Goal: Task Accomplishment & Management: Manage account settings

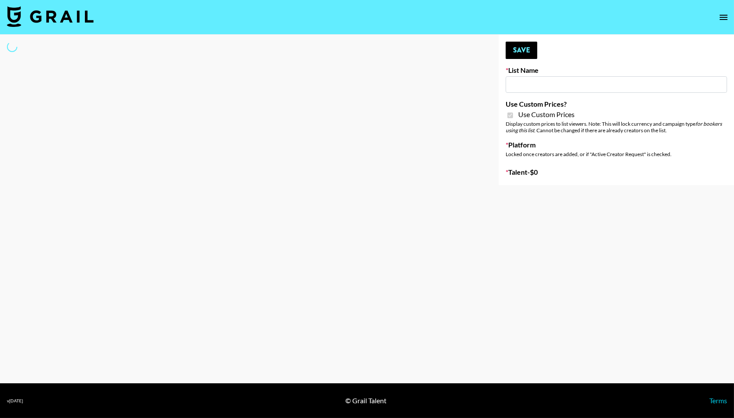
type input "Gensmo (Tiktok)"
checkbox input "true"
select select "Brand"
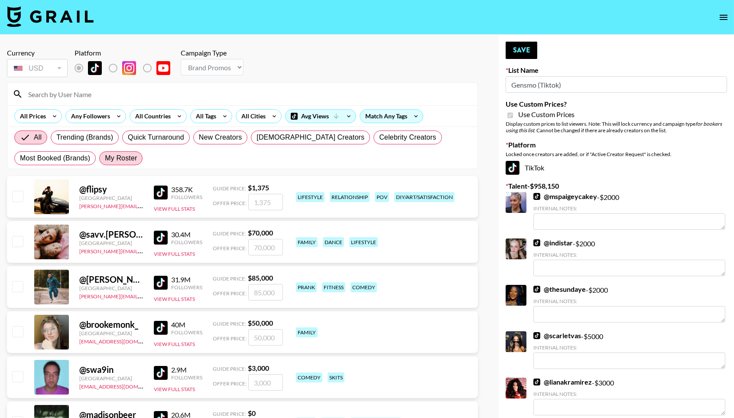
click at [125, 156] on span "My Roster" at bounding box center [121, 158] width 32 height 10
click at [105, 158] on input "My Roster" at bounding box center [105, 158] width 0 height 0
radio input "true"
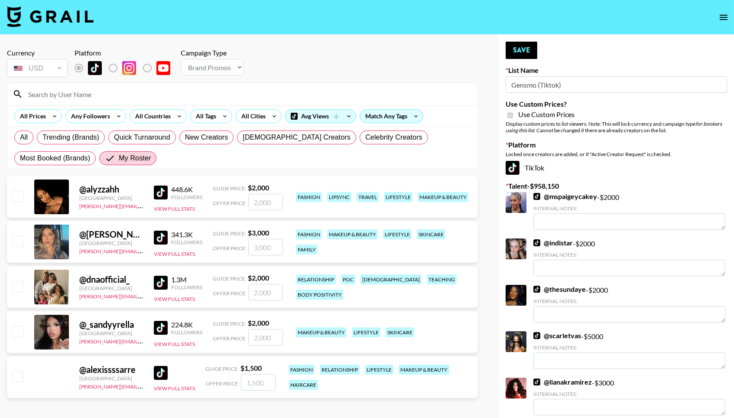
click at [12, 195] on input "checkbox" at bounding box center [17, 196] width 10 height 10
checkbox input "true"
type input "2000"
click at [13, 241] on input "checkbox" at bounding box center [17, 241] width 10 height 10
checkbox input "true"
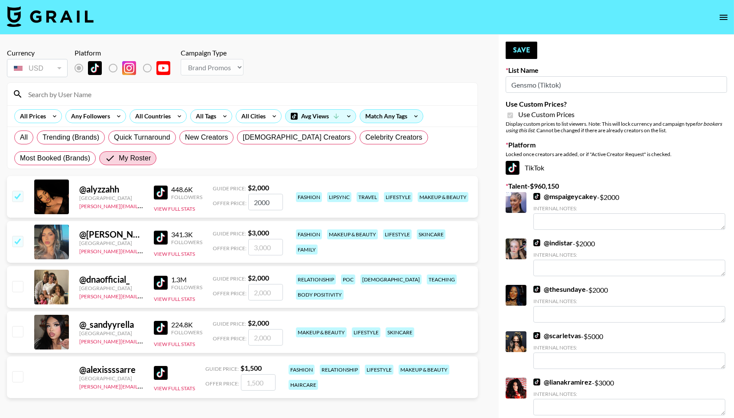
type input "3000"
click at [15, 285] on input "checkbox" at bounding box center [17, 286] width 10 height 10
checkbox input "true"
type input "2000"
click at [16, 334] on input "checkbox" at bounding box center [17, 331] width 10 height 10
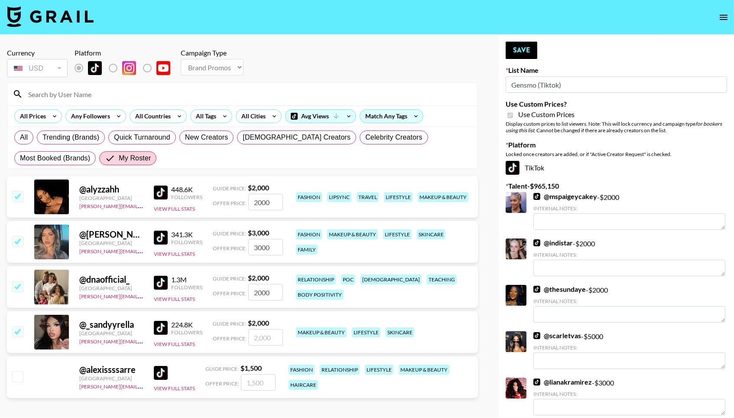
checkbox input "true"
type input "2000"
click at [16, 372] on input "checkbox" at bounding box center [17, 376] width 10 height 10
checkbox input "true"
type input "1500"
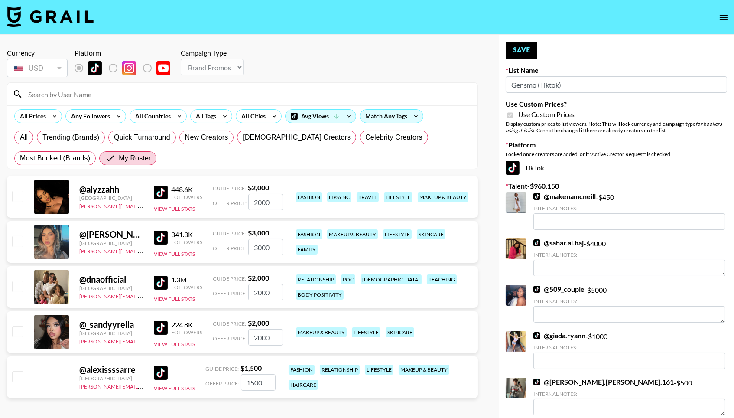
checkbox input "false"
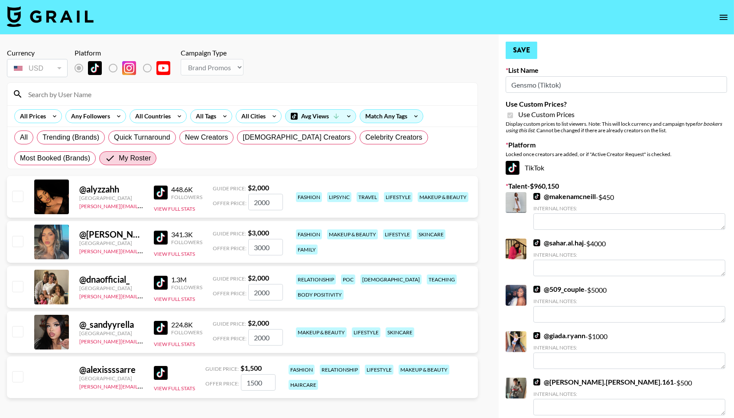
click at [519, 50] on button "Save" at bounding box center [522, 50] width 32 height 17
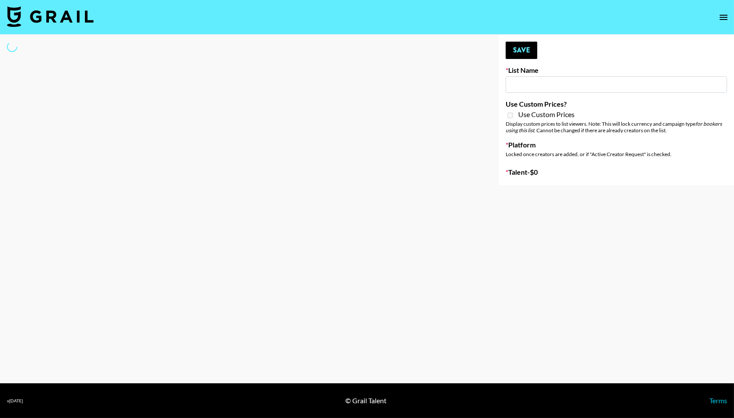
type input "IRL LA & NYC Activations - Diamond Cafe"
select select "Song"
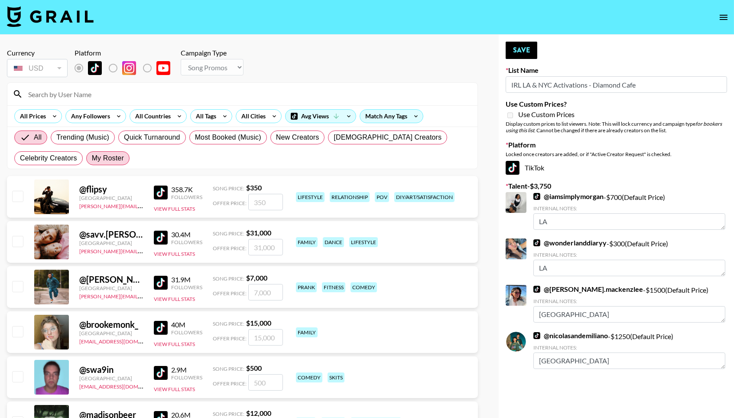
click at [117, 160] on span "My Roster" at bounding box center [108, 158] width 32 height 10
click at [92, 158] on input "My Roster" at bounding box center [92, 158] width 0 height 0
radio input "true"
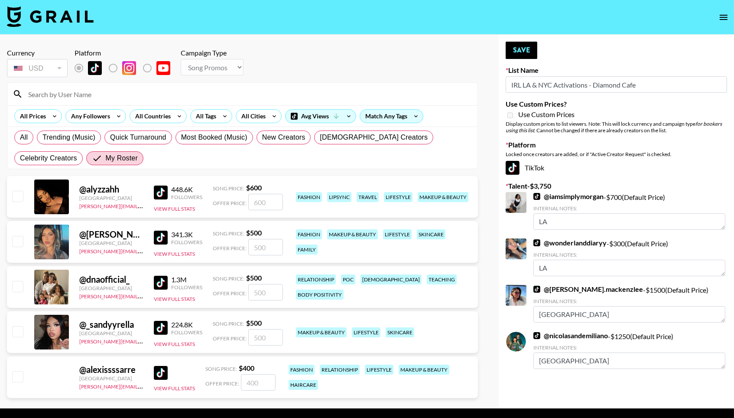
click at [16, 242] on input "checkbox" at bounding box center [17, 241] width 10 height 10
checkbox input "true"
type input "500"
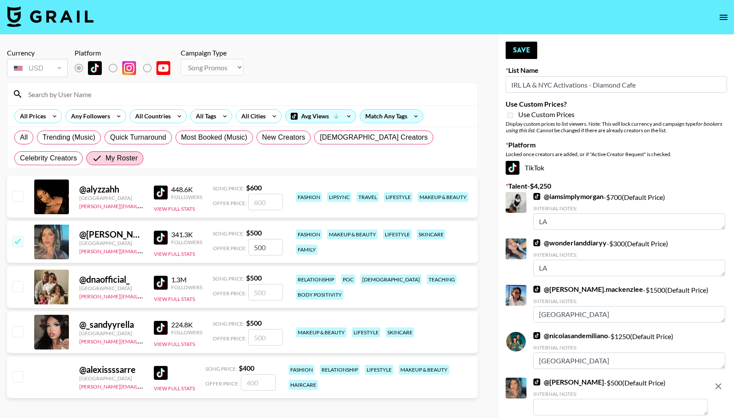
click at [21, 334] on input "checkbox" at bounding box center [17, 331] width 10 height 10
checkbox input "true"
type input "500"
click at [510, 58] on button "Save" at bounding box center [522, 50] width 32 height 17
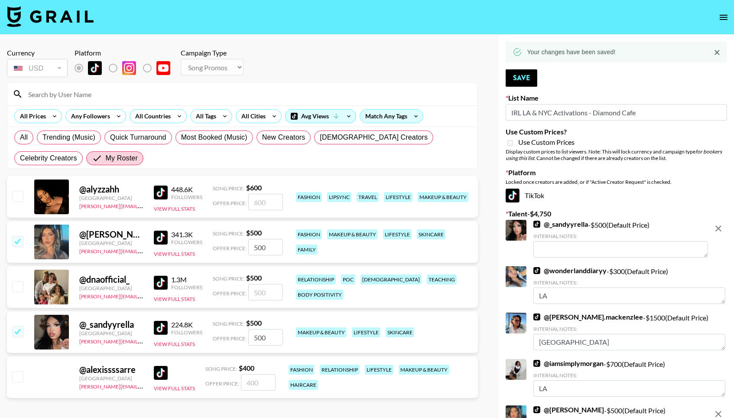
click at [580, 244] on textarea at bounding box center [620, 249] width 175 height 16
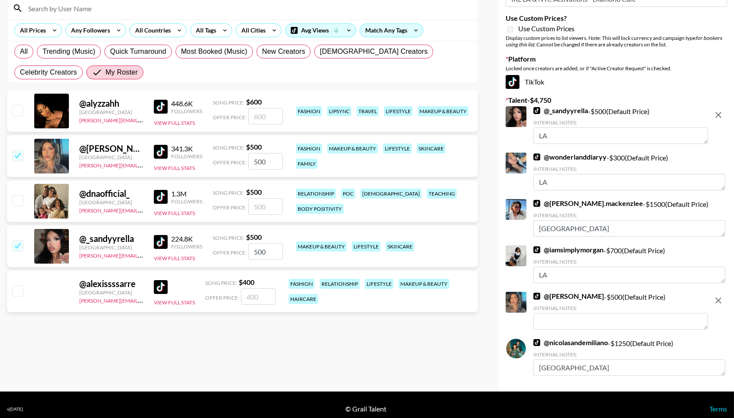
scroll to position [85, 0]
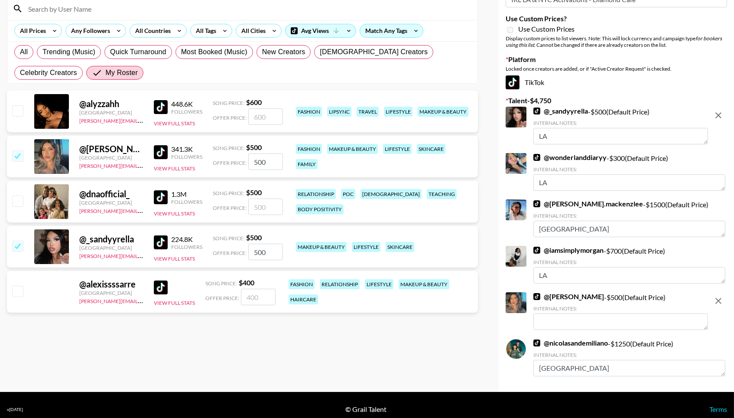
type textarea "LA"
click at [590, 313] on textarea at bounding box center [620, 321] width 175 height 16
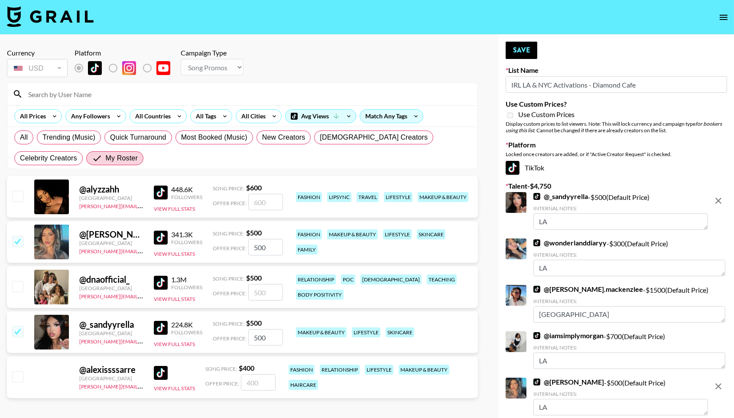
scroll to position [0, 0]
type textarea "LA"
click at [516, 41] on div "Your changes have been saved! Save List Name IRL LA & NYC Activations - Diamond…" at bounding box center [616, 256] width 235 height 442
click at [522, 48] on button "Save" at bounding box center [522, 50] width 32 height 17
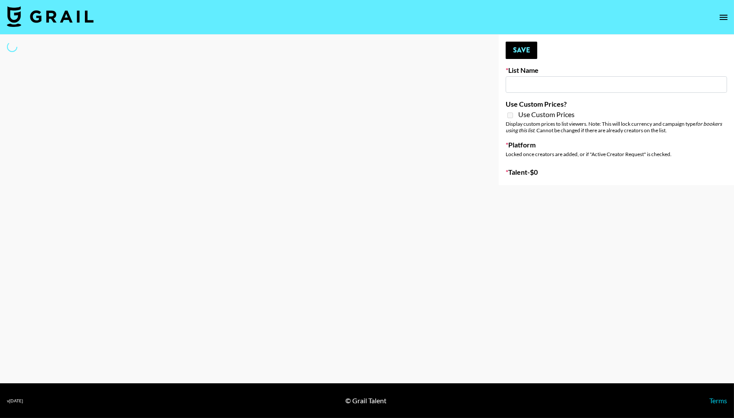
type input "Deebaby Song Promo"
select select "Song"
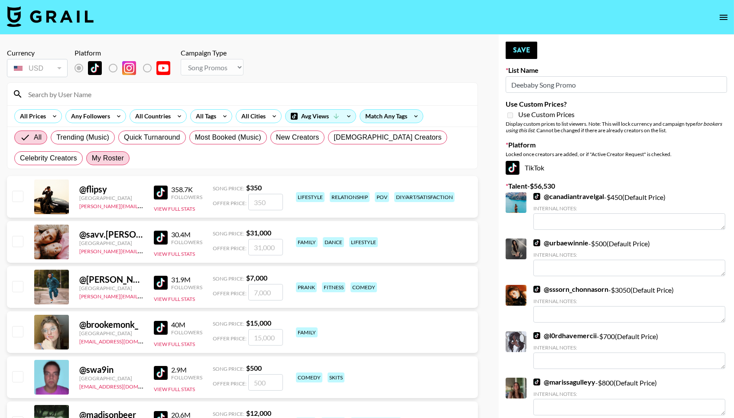
click at [109, 161] on span "My Roster" at bounding box center [108, 158] width 32 height 10
click at [92, 158] on input "My Roster" at bounding box center [92, 158] width 0 height 0
radio input "true"
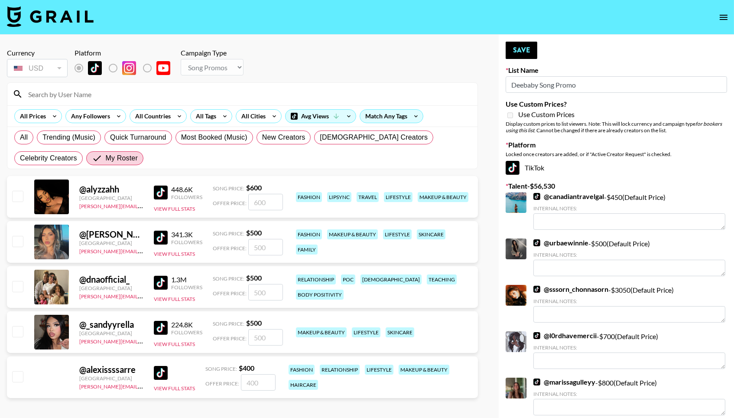
click at [21, 194] on input "checkbox" at bounding box center [17, 196] width 10 height 10
checkbox input "true"
type input "600"
click at [20, 241] on input "checkbox" at bounding box center [17, 241] width 10 height 10
checkbox input "true"
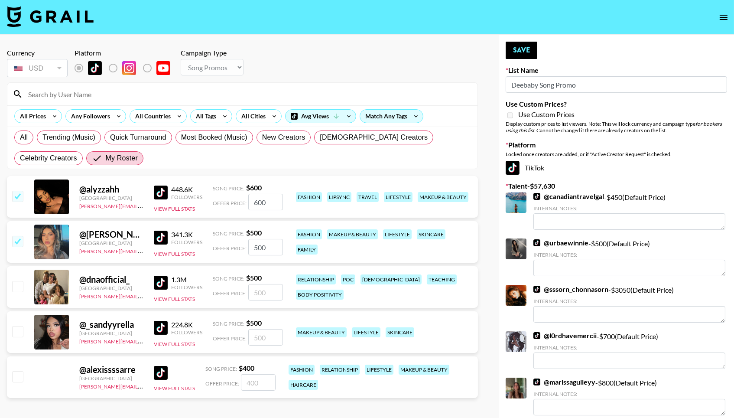
type input "500"
click at [20, 291] on input "checkbox" at bounding box center [17, 286] width 10 height 10
checkbox input "true"
type input "500"
click at [16, 336] on input "checkbox" at bounding box center [17, 331] width 10 height 10
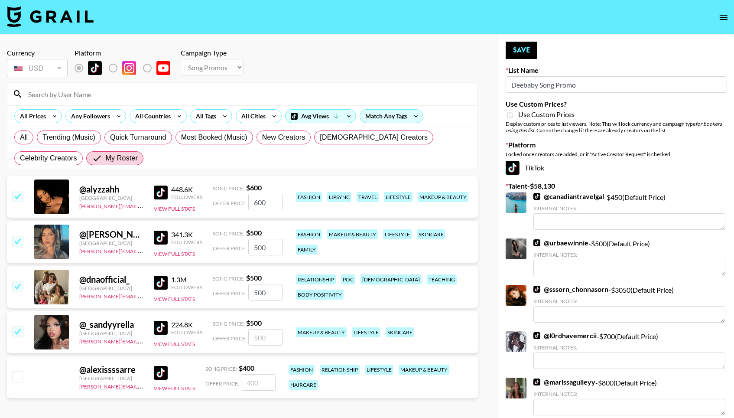
checkbox input "true"
type input "500"
click at [16, 379] on input "checkbox" at bounding box center [17, 376] width 10 height 10
checkbox input "true"
type input "400"
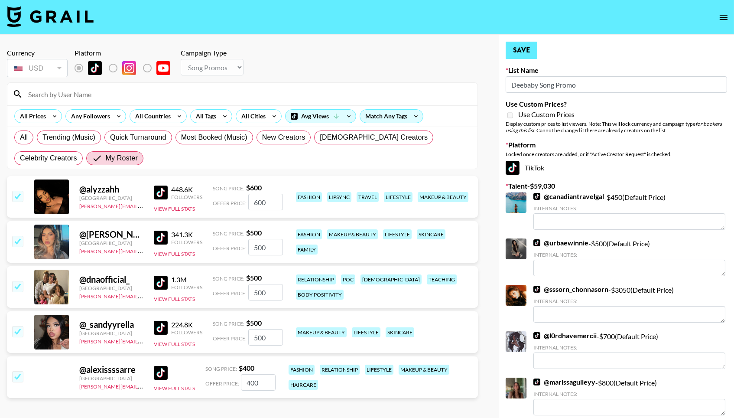
click at [524, 52] on button "Save" at bounding box center [522, 50] width 32 height 17
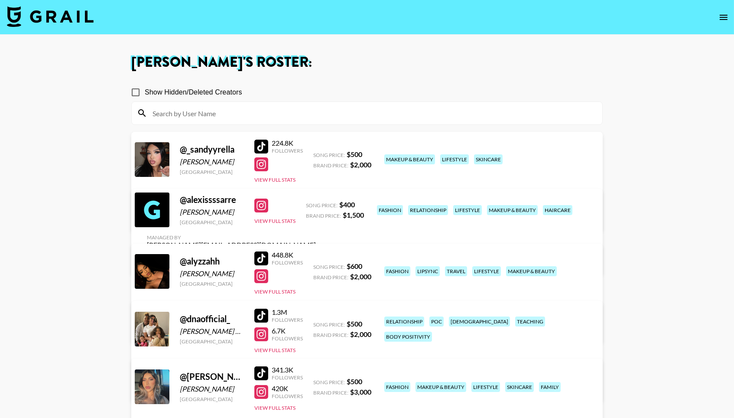
click at [29, 21] on img at bounding box center [50, 16] width 87 height 21
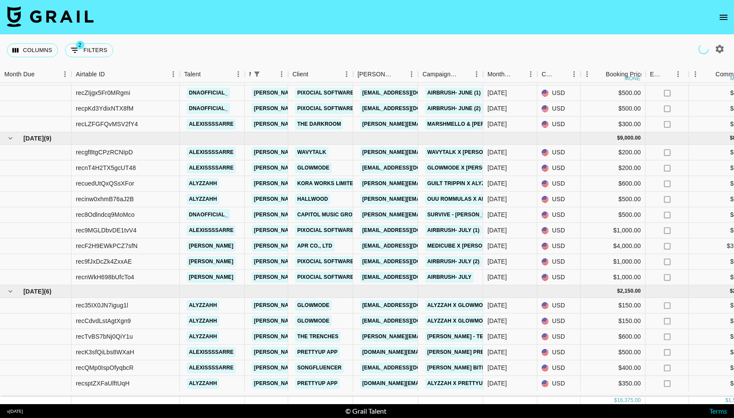
scroll to position [164, 0]
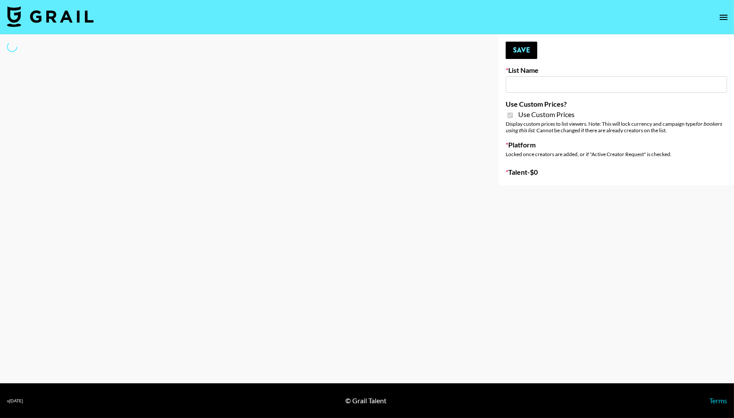
type input "DDG Beauty"
checkbox input "true"
select select "Brand"
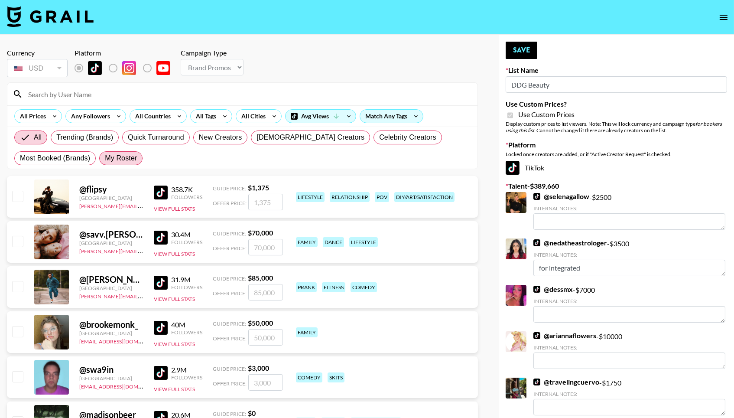
click at [134, 157] on span "My Roster" at bounding box center [121, 158] width 32 height 10
click at [105, 158] on input "My Roster" at bounding box center [105, 158] width 0 height 0
radio input "true"
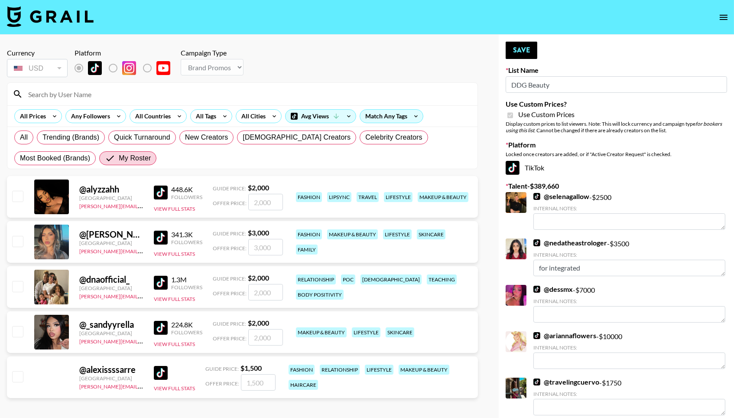
click at [25, 194] on div "@ alyzzahh United States norlyn.hooriani@grail-talent.com 448.6K Followers View…" at bounding box center [242, 197] width 471 height 42
click at [19, 195] on input "checkbox" at bounding box center [17, 196] width 10 height 10
checkbox input "true"
type input "2000"
click at [19, 246] on input "checkbox" at bounding box center [17, 241] width 10 height 10
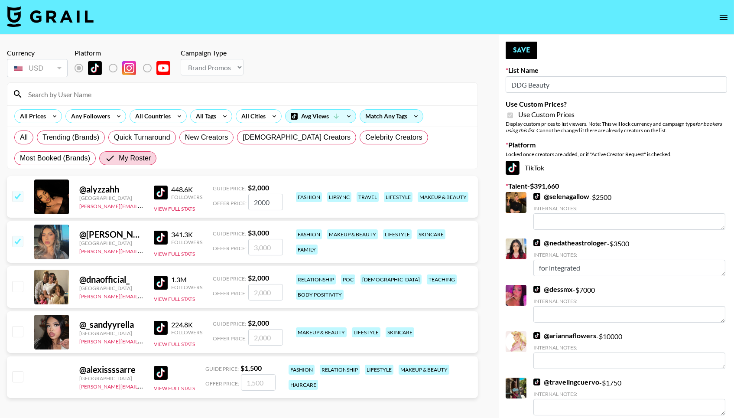
checkbox input "true"
type input "3000"
click at [19, 334] on input "checkbox" at bounding box center [17, 331] width 10 height 10
checkbox input "true"
type input "2000"
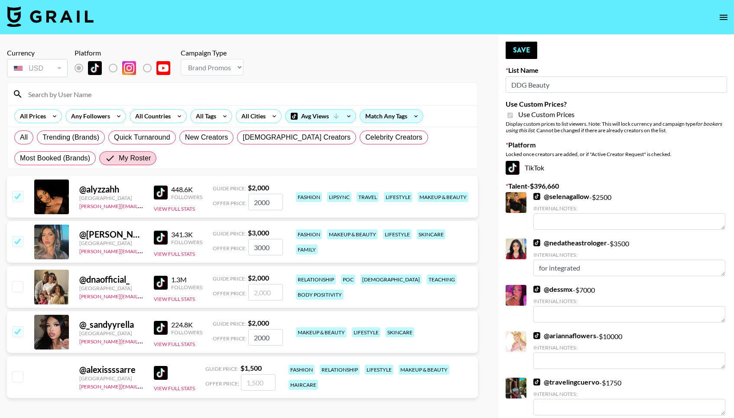
click at [18, 381] on input "checkbox" at bounding box center [17, 376] width 10 height 10
checkbox input "true"
type input "1500"
click at [526, 55] on button "Save" at bounding box center [522, 50] width 32 height 17
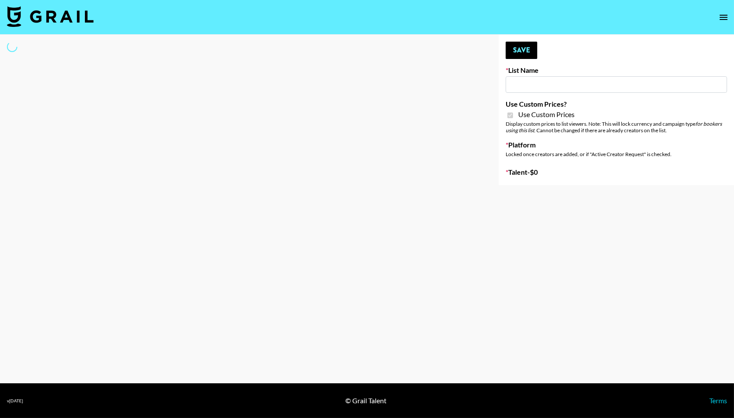
type input "[PERSON_NAME] - Podcasters"
checkbox input "true"
select select "Brand"
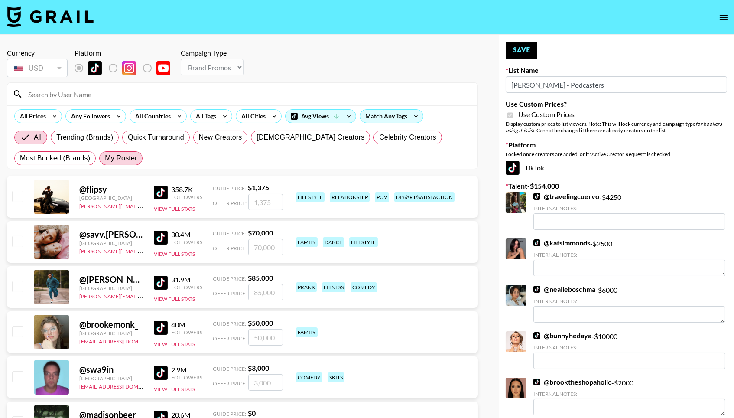
click at [128, 154] on span "My Roster" at bounding box center [121, 158] width 32 height 10
click at [105, 158] on input "My Roster" at bounding box center [105, 158] width 0 height 0
radio input "true"
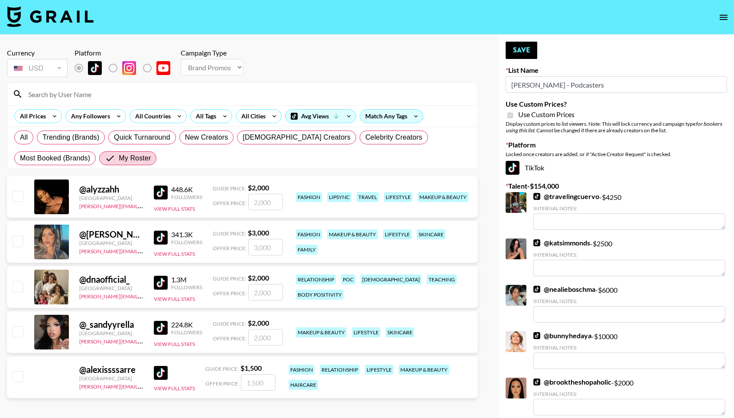
click at [21, 379] on input "checkbox" at bounding box center [17, 376] width 10 height 10
checkbox input "true"
type input "1500"
click at [19, 336] on input "checkbox" at bounding box center [17, 331] width 10 height 10
checkbox input "true"
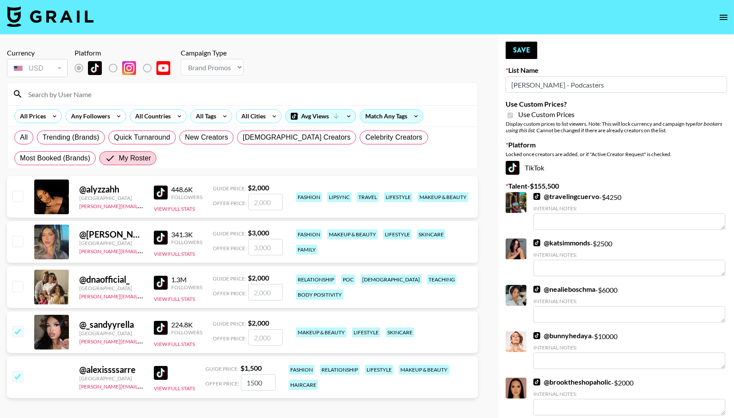
type input "2000"
click at [19, 279] on div "@ dnaofficial_ United States norlyn.hooriani@grail-talent.com 1.3M Followers Vi…" at bounding box center [242, 287] width 471 height 42
click at [18, 282] on input "checkbox" at bounding box center [17, 286] width 10 height 10
checkbox input "true"
type input "2000"
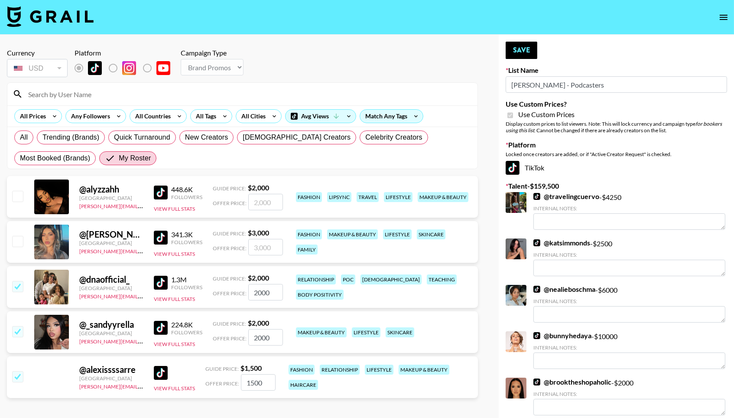
click at [17, 241] on input "checkbox" at bounding box center [17, 241] width 10 height 10
checkbox input "true"
type input "3000"
click at [17, 208] on div "@ alyzzahh United States norlyn.hooriani@grail-talent.com 448.6K Followers View…" at bounding box center [242, 197] width 471 height 42
click at [17, 201] on input "checkbox" at bounding box center [17, 196] width 10 height 10
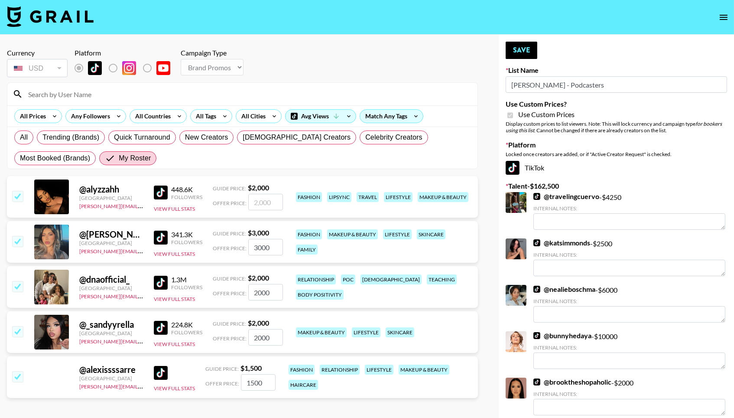
checkbox input "true"
type input "2000"
click at [530, 51] on button "Save" at bounding box center [522, 50] width 32 height 17
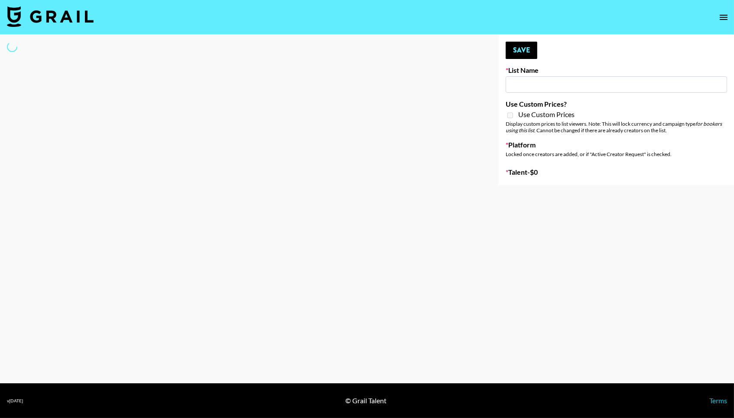
type input "Unreal Management List"
select select "Song"
